Goal: Check status: Check status

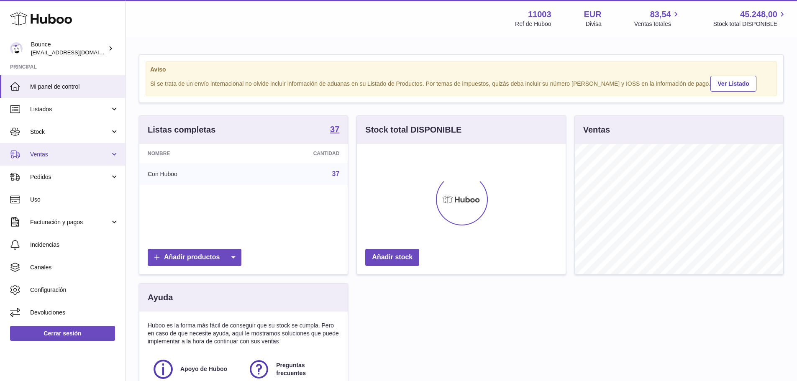
scroll to position [131, 209]
click at [70, 154] on span "Ventas" at bounding box center [70, 155] width 80 height 8
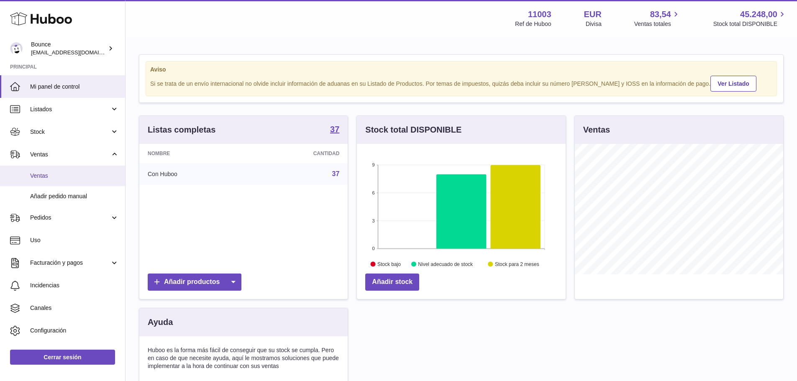
click at [70, 169] on link "Ventas" at bounding box center [62, 176] width 125 height 21
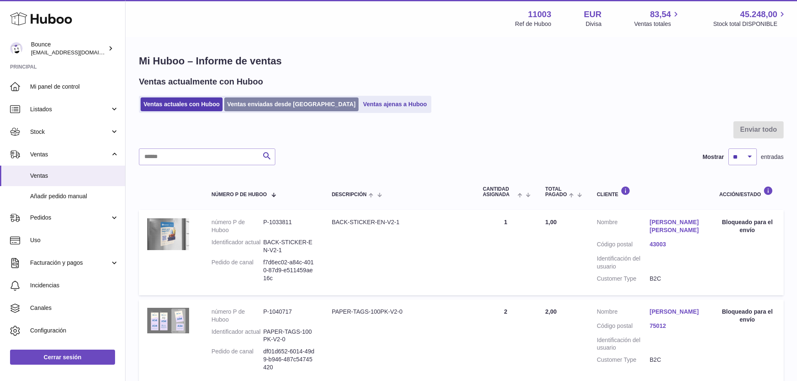
click at [258, 106] on link "Ventas enviadas desde Huboo" at bounding box center [291, 104] width 134 height 14
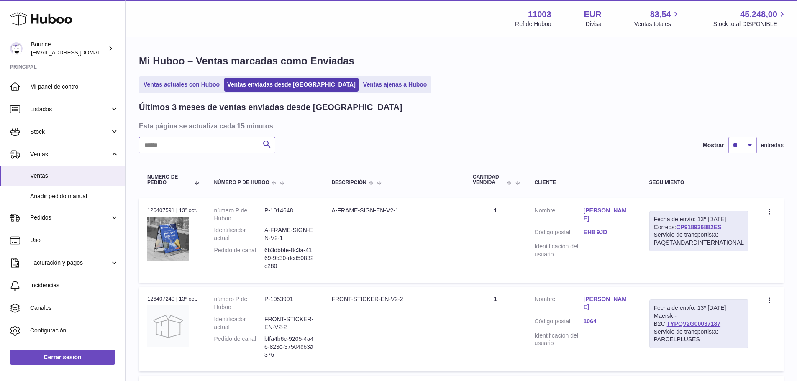
click at [226, 142] on input "text" at bounding box center [207, 145] width 136 height 17
paste input "*********"
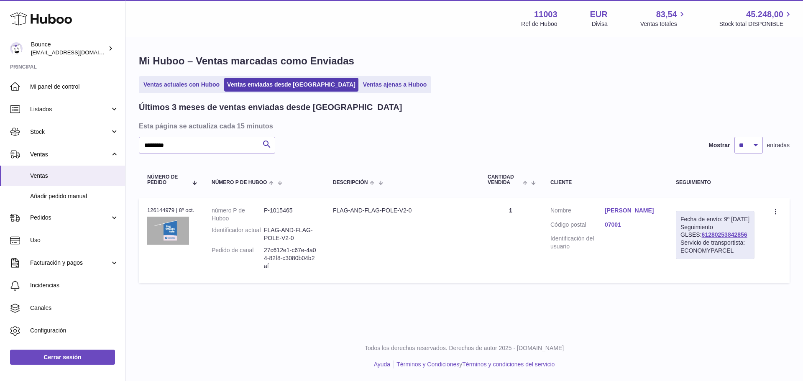
click at [620, 207] on link "Yin Dong" at bounding box center [632, 211] width 54 height 8
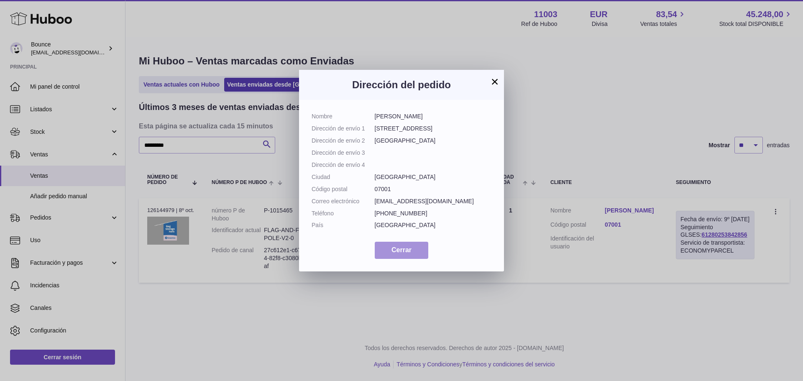
click at [395, 254] on span "Cerrar" at bounding box center [402, 249] width 20 height 7
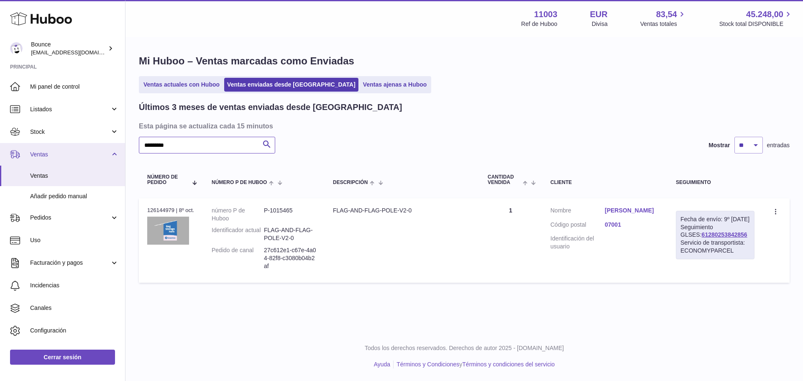
drag, startPoint x: 183, startPoint y: 146, endPoint x: 66, endPoint y: 149, distance: 116.8
click at [66, 149] on div "Huboo Bounce internalAdmin-11003@internal.huboo.com Principal Mi panel de contr…" at bounding box center [401, 190] width 803 height 381
paste input "text"
type input "*********"
click at [634, 211] on link "NASRIN SULTANA" at bounding box center [632, 211] width 54 height 8
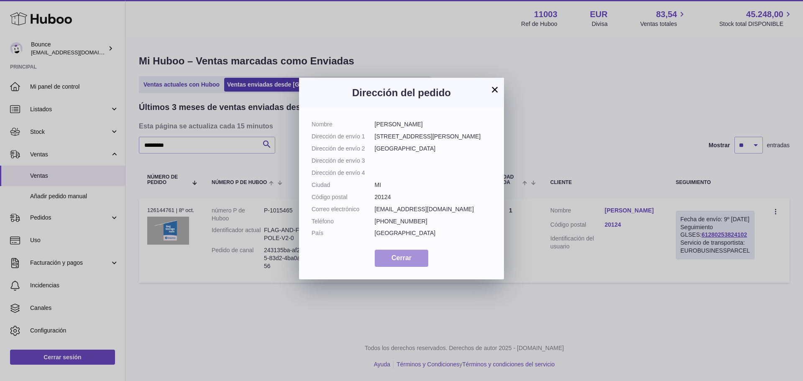
click at [402, 261] on span "Cerrar" at bounding box center [402, 257] width 20 height 7
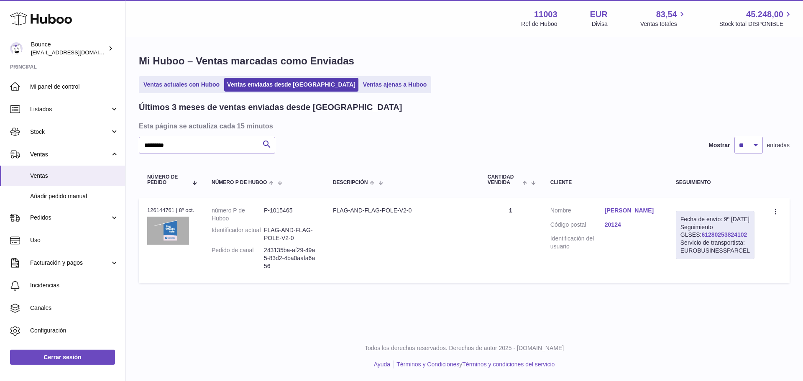
drag, startPoint x: 736, startPoint y: 243, endPoint x: 681, endPoint y: 245, distance: 54.8
click at [681, 245] on div "Fecha de envío: 9º oct. 2025 Seguimiento GLSES: 61280253824102 Servicio de tran…" at bounding box center [715, 235] width 79 height 49
copy link "61280253824102"
drag, startPoint x: 173, startPoint y: 146, endPoint x: 136, endPoint y: 145, distance: 36.8
click at [136, 145] on div "Mi Huboo – Ventas marcadas como Enviadas Ventas actuales con Huboo Ventas envia…" at bounding box center [465, 171] width 678 height 266
